Goal: Task Accomplishment & Management: Manage account settings

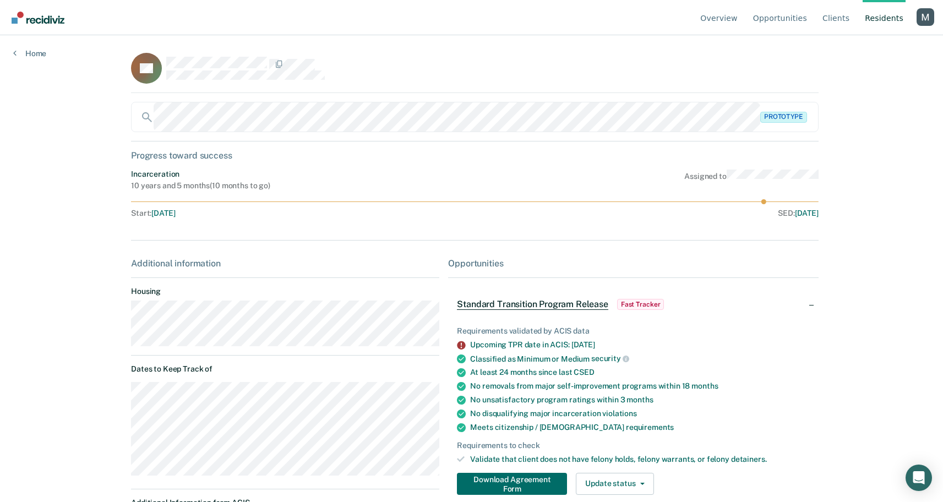
click at [919, 18] on div "Profile dropdown button" at bounding box center [926, 17] width 18 height 18
click at [856, 47] on link "Profile" at bounding box center [881, 51] width 71 height 9
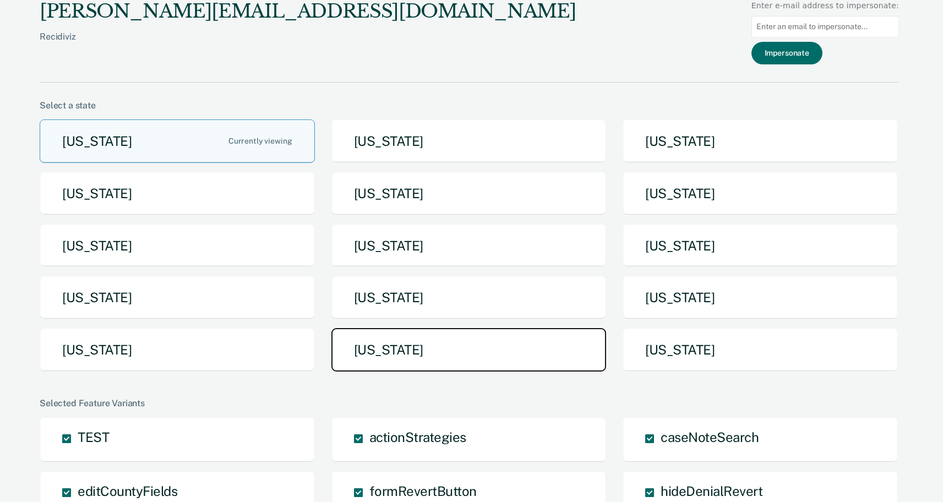
click at [450, 353] on button "Texas" at bounding box center [469, 350] width 275 height 44
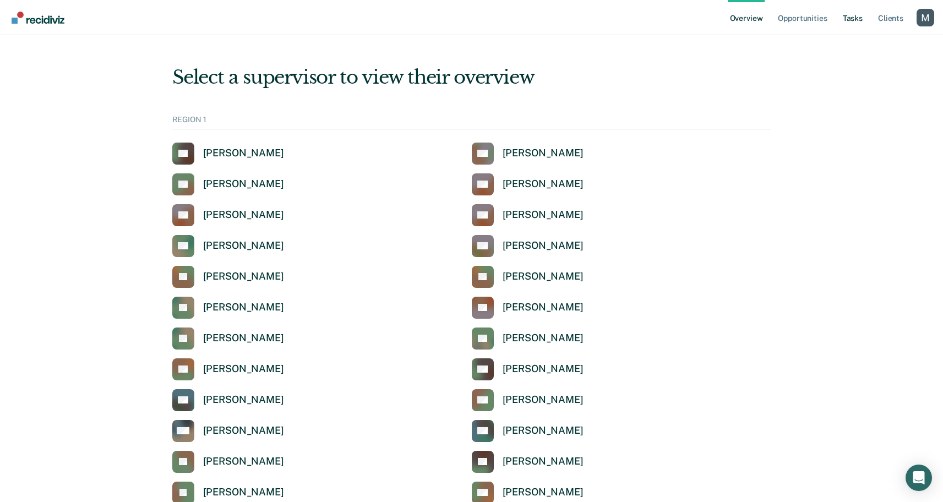
click at [847, 18] on link "Tasks" at bounding box center [853, 17] width 24 height 35
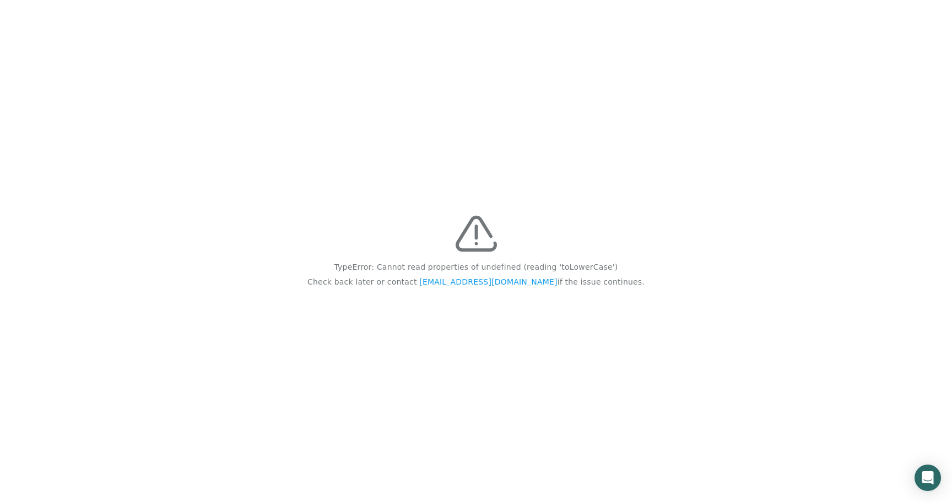
click at [583, 267] on p "TypeError: Cannot read properties of undefined (reading 'toLowerCase')" at bounding box center [476, 267] width 284 height 15
click at [578, 267] on p "TypeError: Cannot read properties of undefined (reading 'toLowerCase')" at bounding box center [476, 267] width 284 height 15
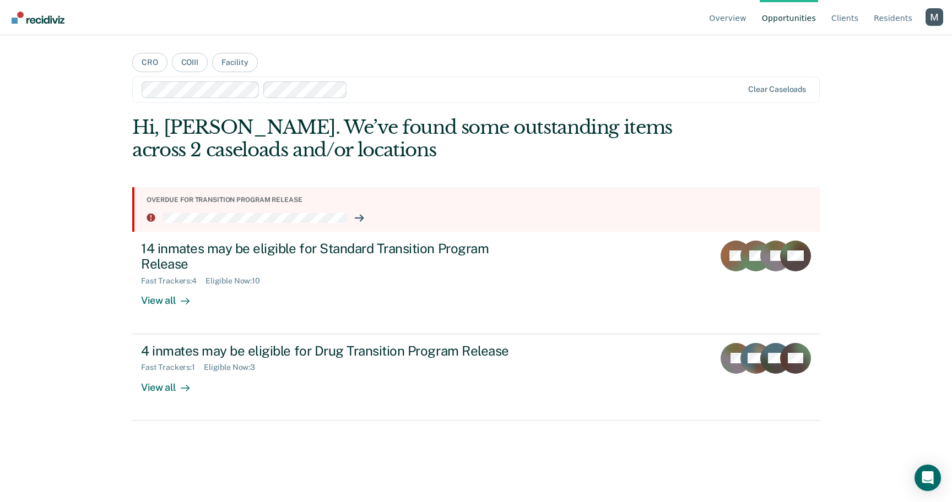
click at [932, 15] on div "Profile dropdown button" at bounding box center [934, 17] width 18 height 18
click at [867, 47] on link "Profile" at bounding box center [889, 51] width 71 height 9
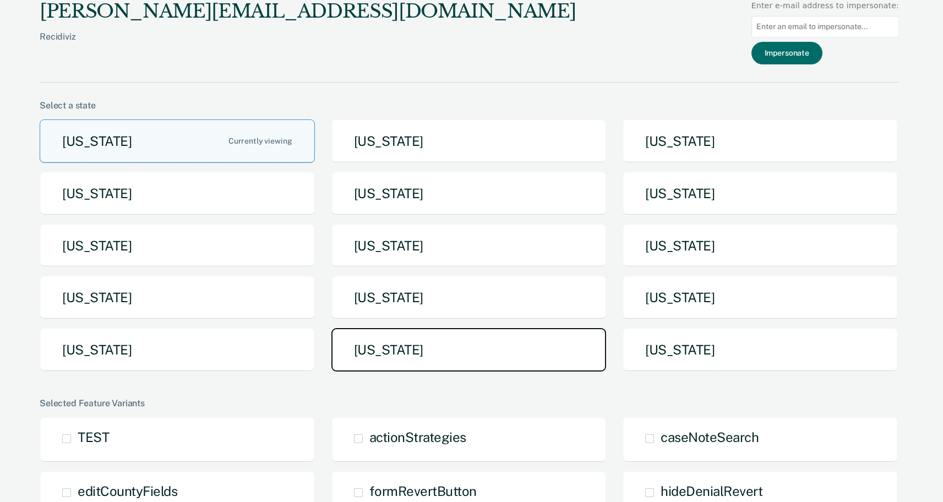
click at [466, 352] on button "Texas" at bounding box center [469, 350] width 275 height 44
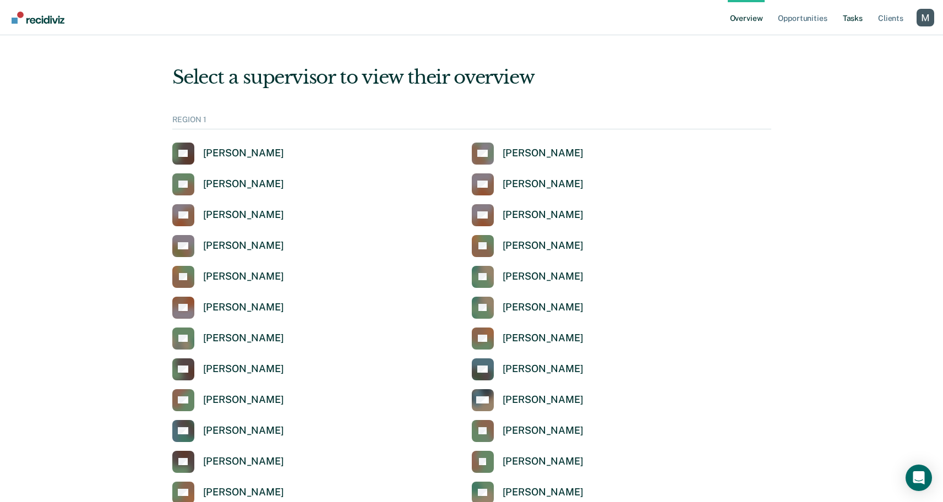
click at [844, 19] on link "Tasks" at bounding box center [853, 17] width 24 height 35
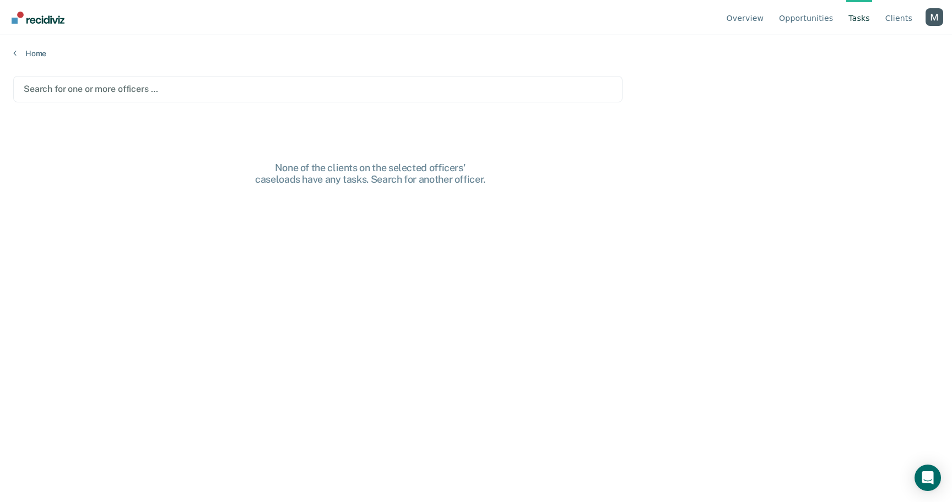
click at [241, 88] on div at bounding box center [318, 89] width 588 height 13
click at [274, 98] on div "Clear officers" at bounding box center [317, 89] width 609 height 26
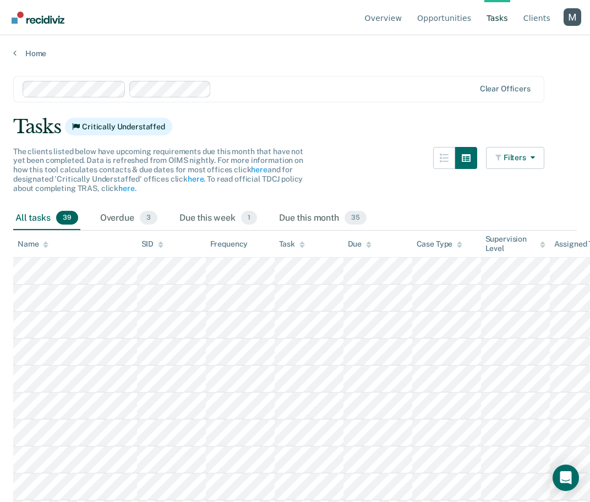
click at [578, 18] on div "Profile dropdown button" at bounding box center [573, 17] width 18 height 18
click at [508, 50] on link "Profile" at bounding box center [528, 51] width 71 height 9
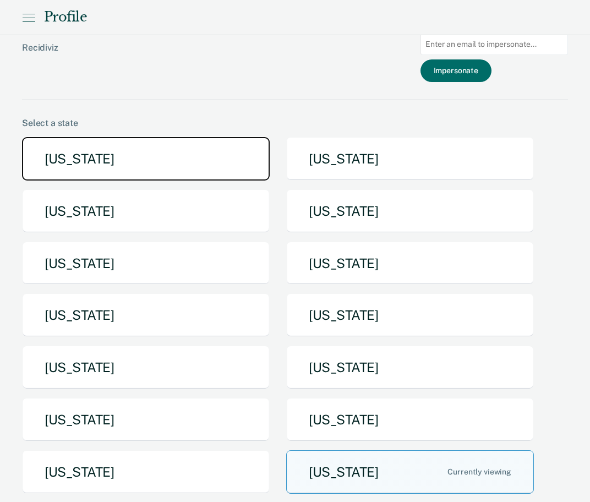
click at [124, 158] on button "Arizona" at bounding box center [146, 159] width 248 height 44
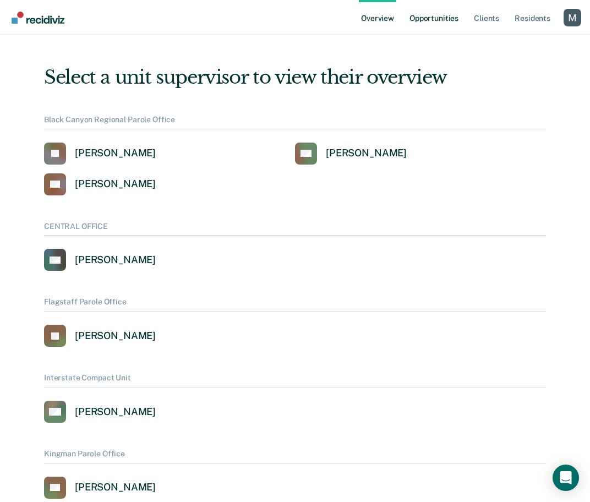
click at [435, 22] on link "Opportunities" at bounding box center [434, 17] width 53 height 35
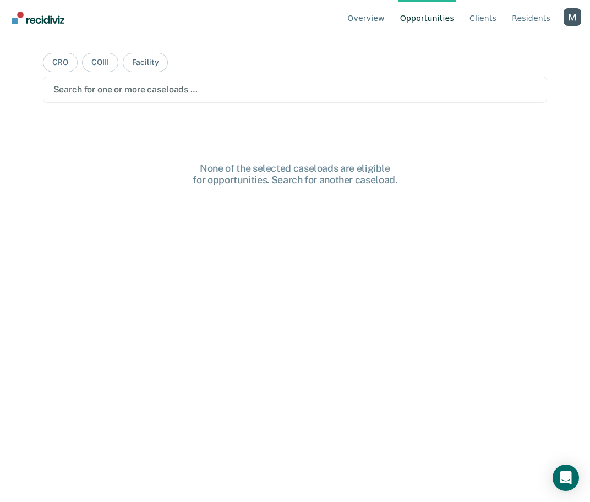
click at [303, 90] on div at bounding box center [295, 89] width 484 height 13
click at [316, 95] on div at bounding box center [286, 89] width 367 height 13
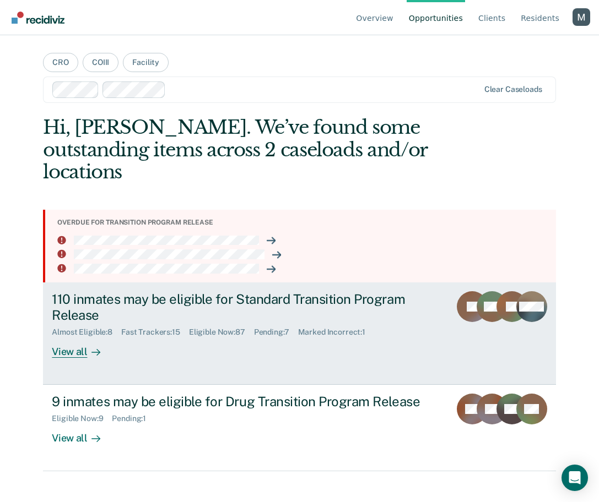
click at [261, 299] on div "110 inmates may be eligible for Standard Transition Program Release" at bounding box center [245, 307] width 387 height 32
